Goal: Complete application form: Complete application form

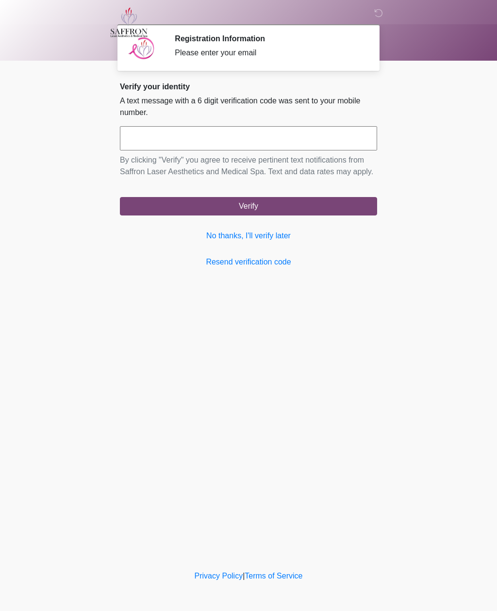
click at [280, 268] on link "Resend verification code" at bounding box center [248, 262] width 257 height 12
click at [280, 242] on link "No thanks, I'll verify later" at bounding box center [248, 236] width 257 height 12
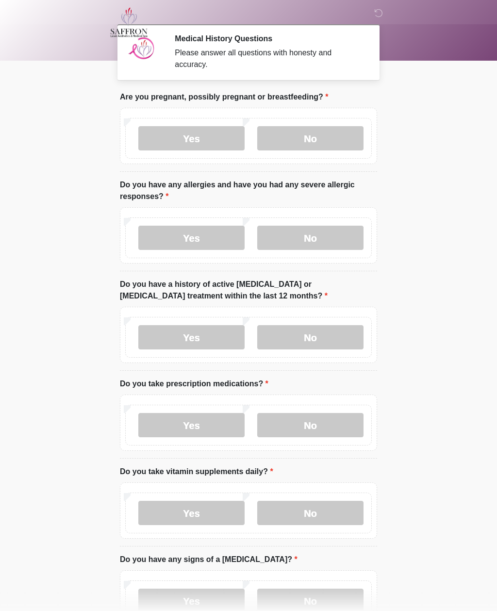
click at [328, 137] on label "No" at bounding box center [310, 138] width 106 height 24
click at [336, 242] on label "No" at bounding box center [310, 238] width 106 height 24
click at [326, 335] on label "No" at bounding box center [310, 337] width 106 height 24
click at [324, 431] on label "No" at bounding box center [310, 425] width 106 height 24
click at [199, 510] on label "Yes" at bounding box center [191, 513] width 106 height 24
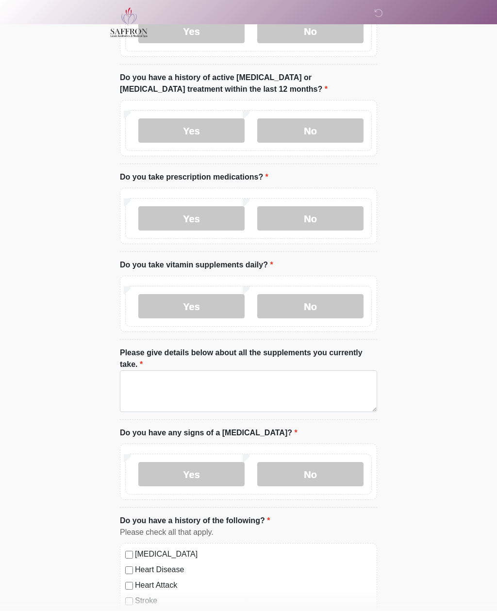
scroll to position [206, 0]
click at [209, 385] on textarea "Please give details below about all the supplements you currently take." at bounding box center [248, 392] width 257 height 42
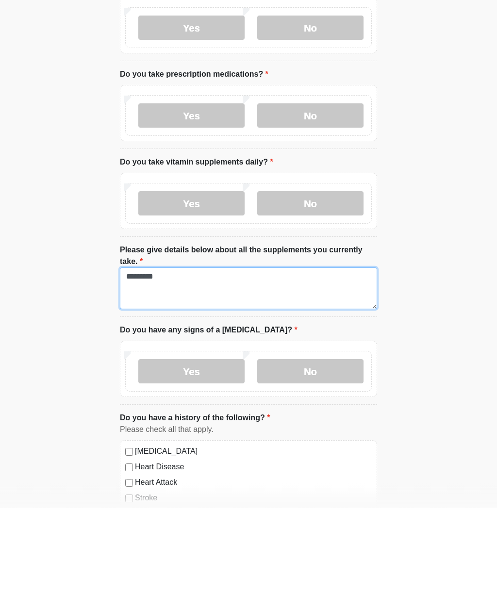
type textarea "*********"
click at [343, 463] on label "No" at bounding box center [310, 475] width 106 height 24
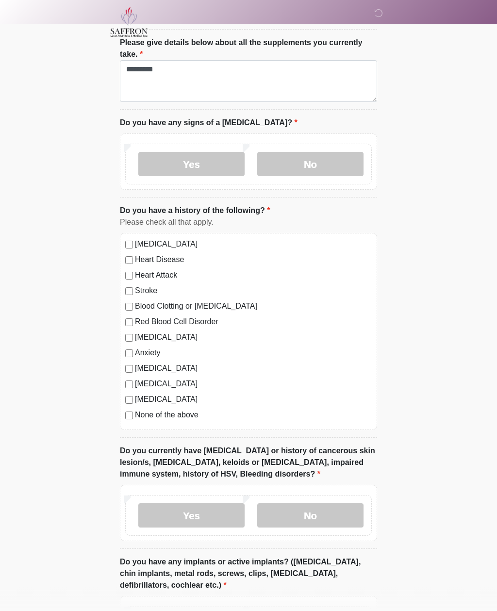
scroll to position [517, 0]
click at [330, 518] on label "No" at bounding box center [310, 515] width 106 height 24
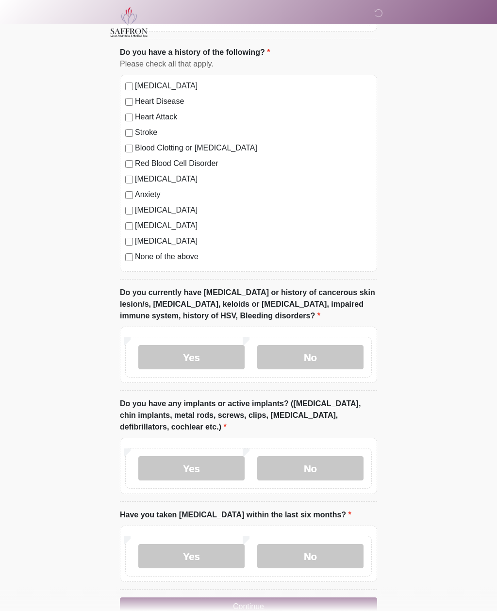
scroll to position [699, 0]
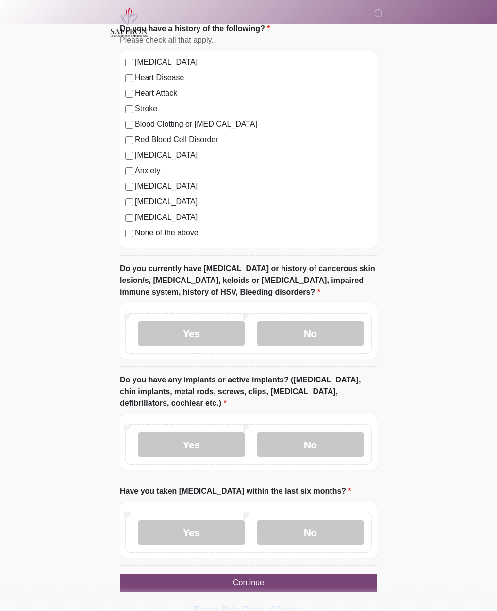
click at [332, 446] on label "No" at bounding box center [310, 444] width 106 height 24
click at [334, 529] on label "No" at bounding box center [310, 532] width 106 height 24
click at [323, 581] on button "Continue" at bounding box center [248, 583] width 257 height 18
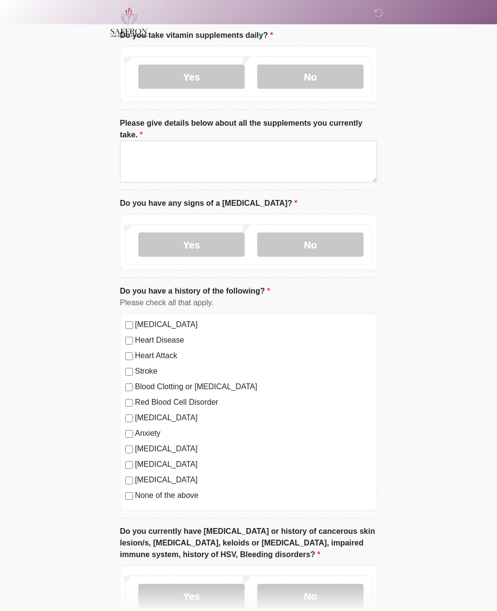
scroll to position [0, 0]
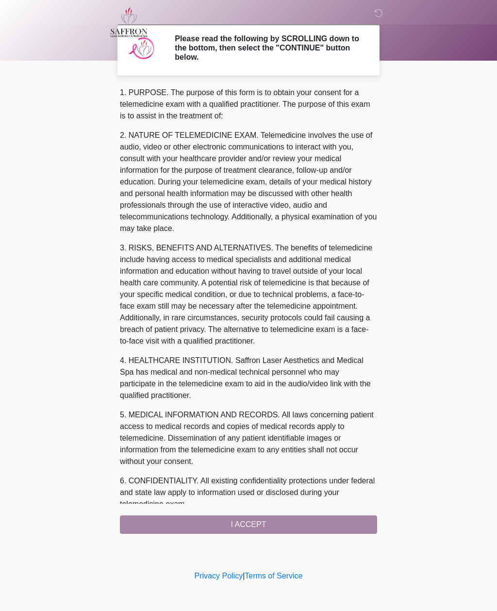
click at [267, 525] on div "1. PURPOSE. The purpose of this form is to obtain your consent for a telemedici…" at bounding box center [248, 310] width 257 height 447
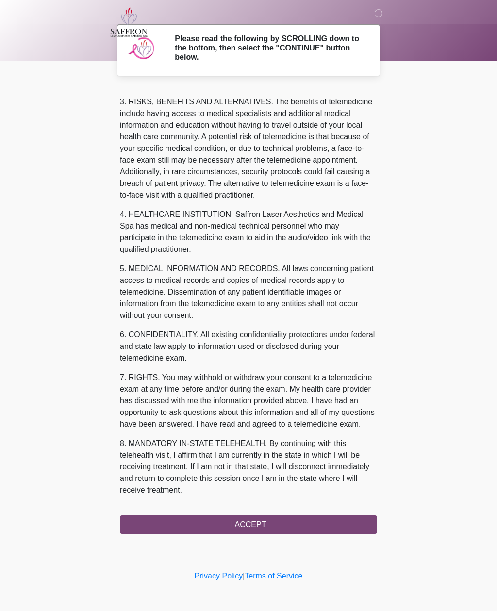
scroll to position [158, 0]
click at [313, 524] on button "I ACCEPT" at bounding box center [248, 524] width 257 height 18
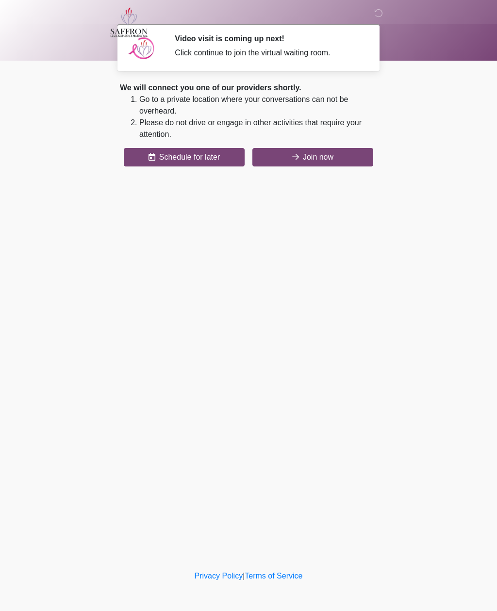
click at [353, 157] on button "Join now" at bounding box center [312, 157] width 121 height 18
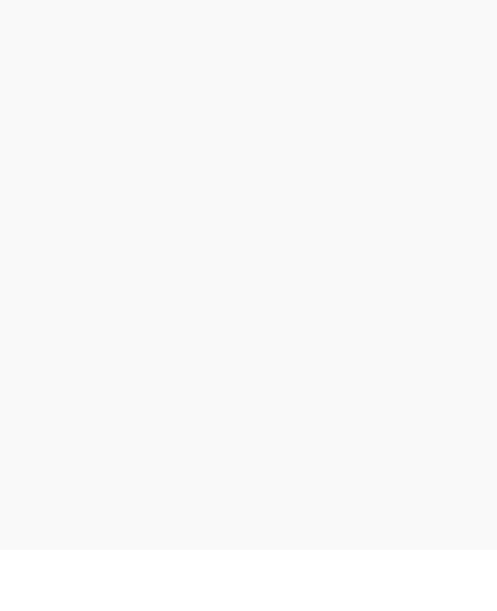
scroll to position [3, 0]
